Goal: Task Accomplishment & Management: Use online tool/utility

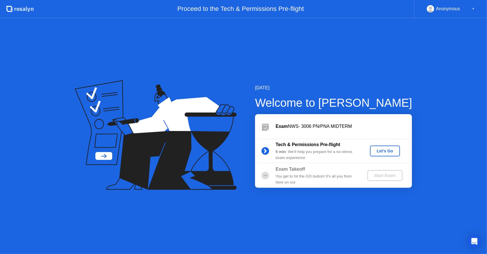
click at [223, 176] on icon at bounding box center [156, 135] width 162 height 110
click at [389, 153] on div "Let's Go" at bounding box center [384, 151] width 25 height 5
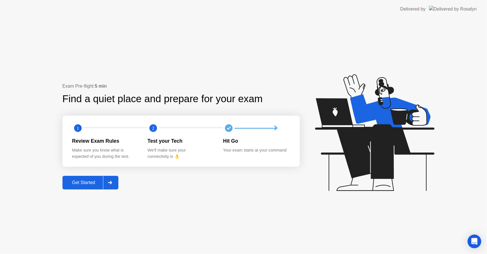
click at [111, 181] on icon at bounding box center [110, 182] width 4 height 3
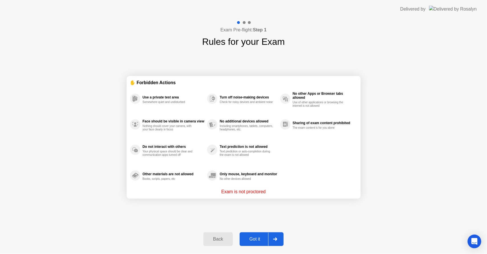
click at [253, 235] on button "Got it" at bounding box center [262, 239] width 44 height 14
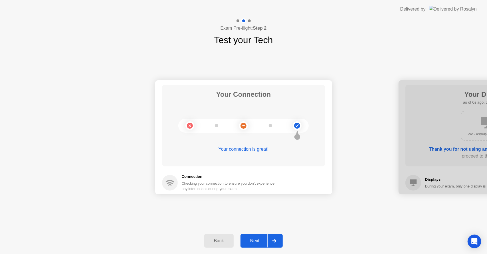
click at [256, 239] on div "Next" at bounding box center [254, 240] width 25 height 5
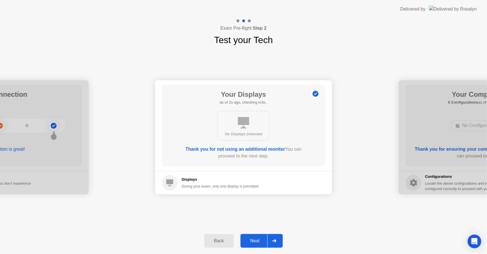
click at [256, 239] on div "Next" at bounding box center [254, 240] width 25 height 5
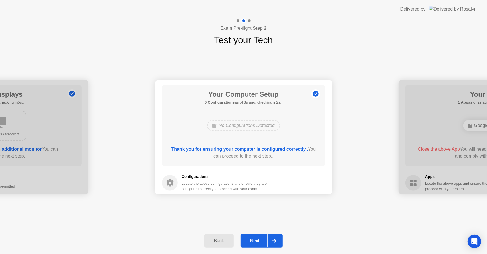
click at [256, 238] on div "Next" at bounding box center [254, 240] width 25 height 5
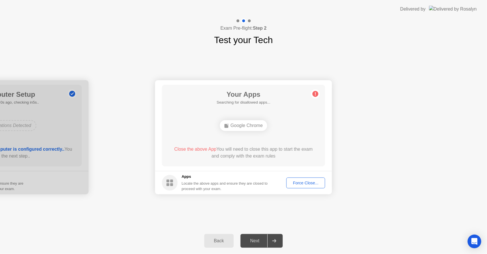
click at [305, 183] on div "Force Close..." at bounding box center [305, 183] width 35 height 5
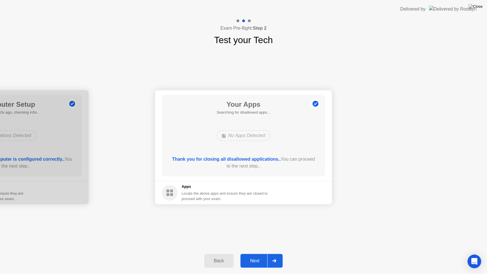
click at [265, 254] on div "Next" at bounding box center [254, 260] width 25 height 5
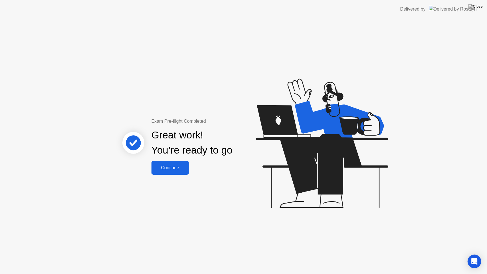
click at [172, 165] on div "Continue" at bounding box center [170, 167] width 34 height 5
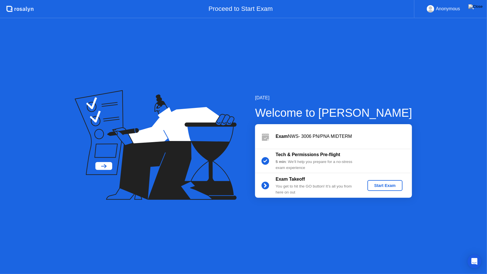
click at [369, 186] on button "Start Exam" at bounding box center [384, 185] width 35 height 11
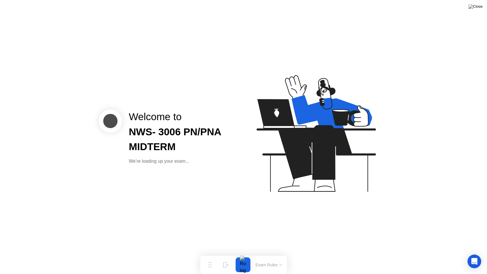
drag, startPoint x: 169, startPoint y: 174, endPoint x: 203, endPoint y: 245, distance: 78.1
click at [171, 175] on div "Welcome to NWS- 3006 PN/PNA MIDTERM We’re loading up your exam..." at bounding box center [243, 137] width 487 height 274
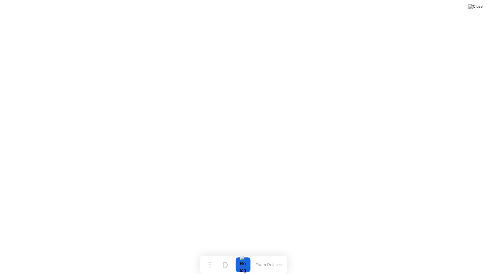
click at [477, 10] on button at bounding box center [475, 6] width 17 height 7
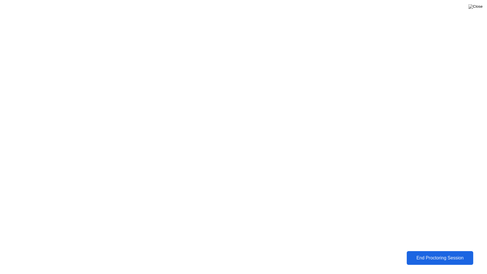
click at [431, 254] on button "End Proctoring Session" at bounding box center [440, 258] width 66 height 14
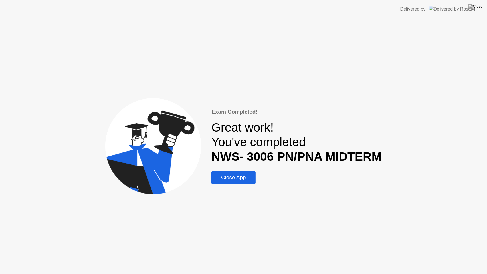
click at [221, 176] on div "Close App" at bounding box center [233, 177] width 41 height 6
